Goal: Check status: Check status

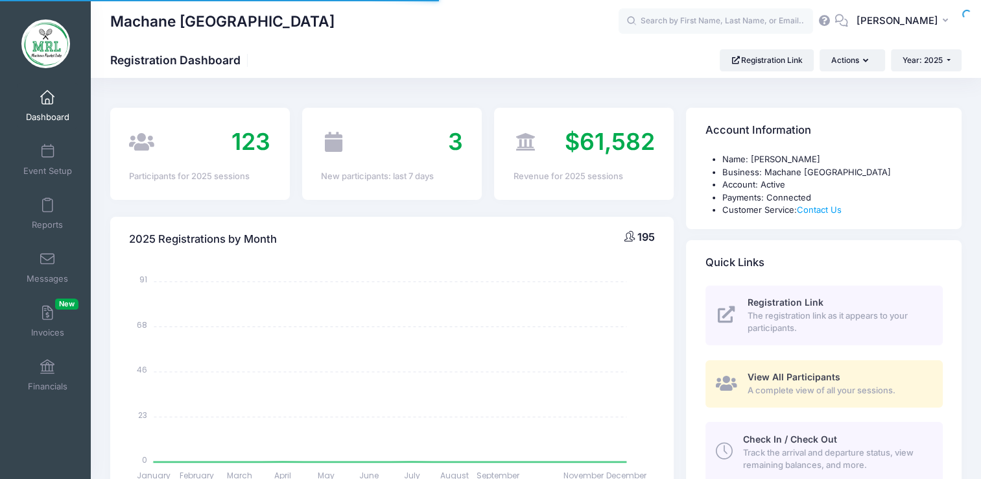
select select
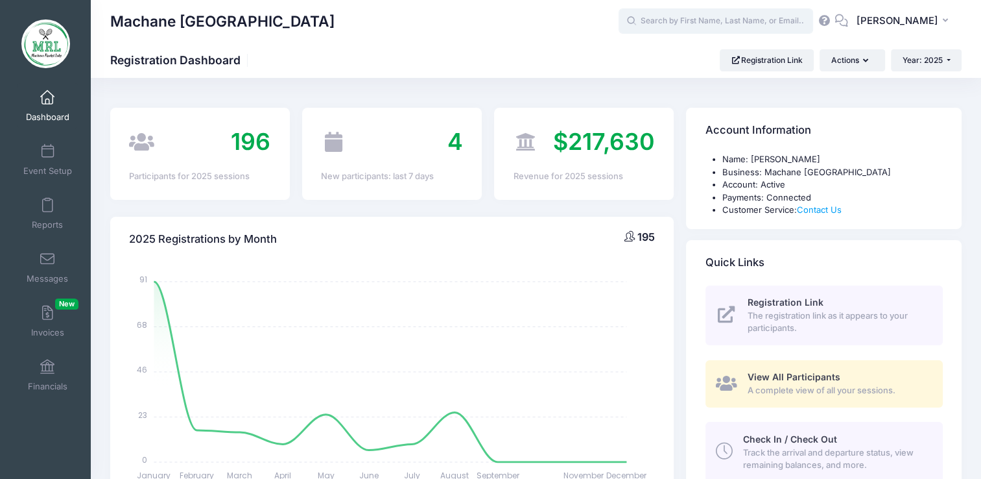
click at [682, 29] on input "text" at bounding box center [716, 21] width 195 height 26
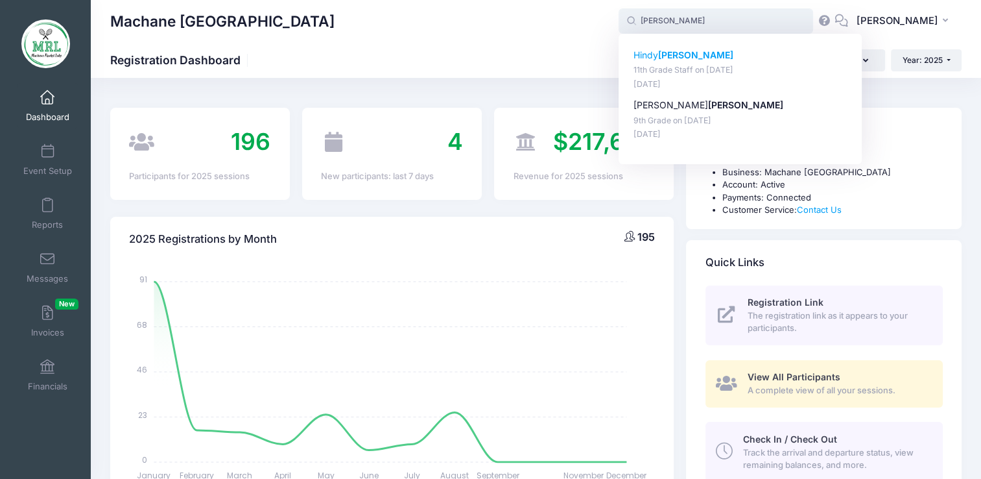
click at [672, 52] on p "[PERSON_NAME]" at bounding box center [740, 56] width 214 height 14
type input "[PERSON_NAME] (11th Grade Staff, [DATE])"
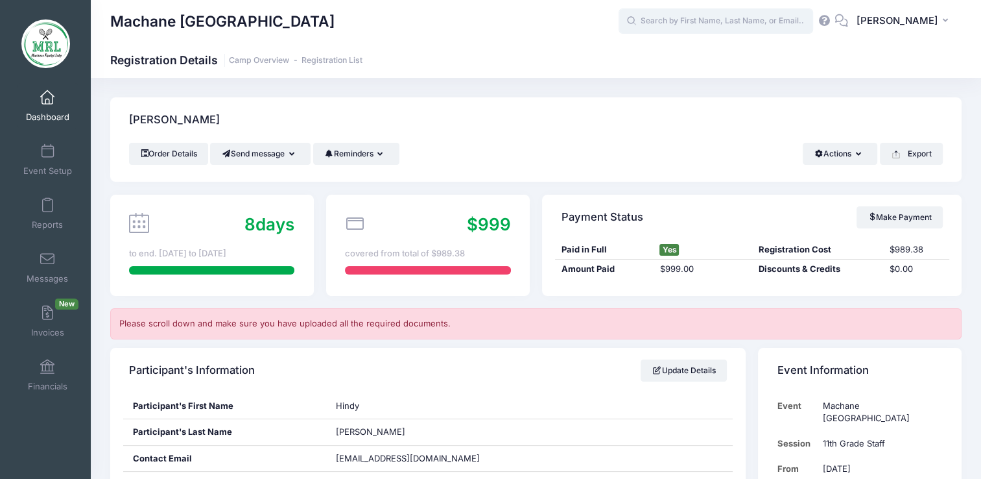
click at [700, 19] on input "text" at bounding box center [716, 21] width 195 height 26
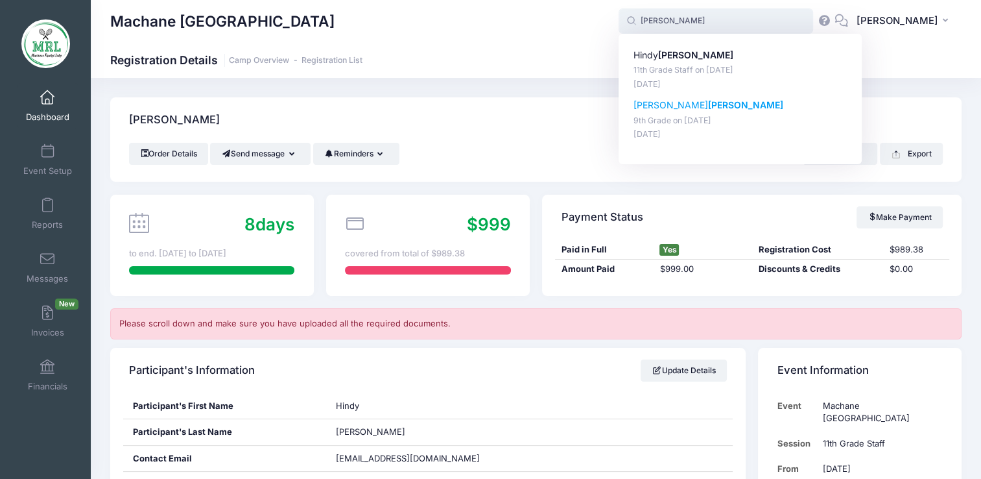
click at [673, 102] on p "Shana Krohn" at bounding box center [740, 106] width 214 height 14
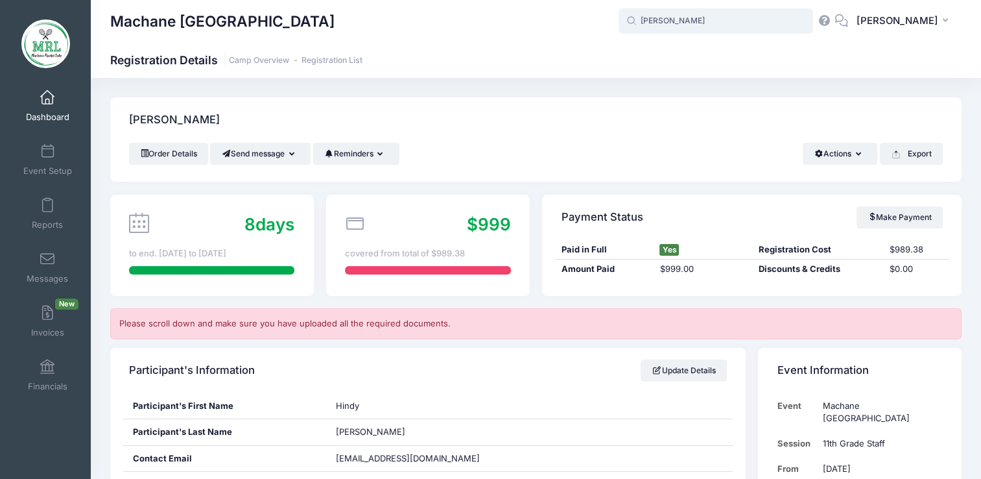
type input "Shana Krohn (9th Grade, Aug-14, 2025)"
